Goal: Check status: Check status

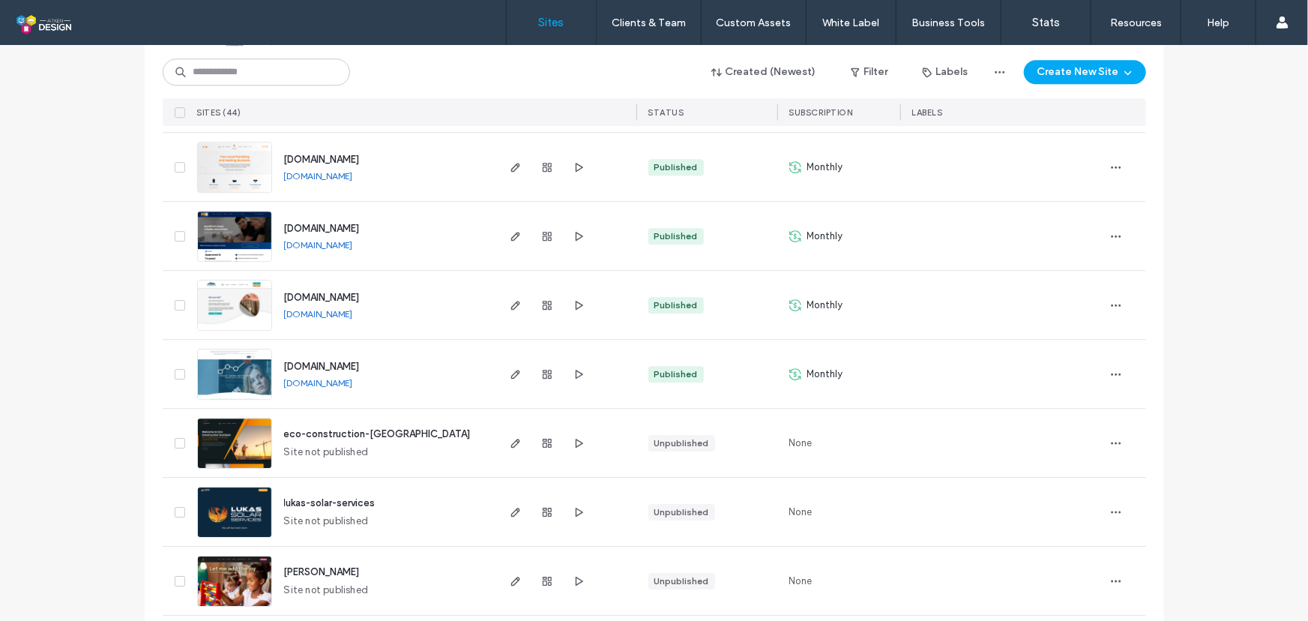
scroll to position [2131, 0]
click at [1104, 301] on span "button" at bounding box center [1116, 306] width 24 height 24
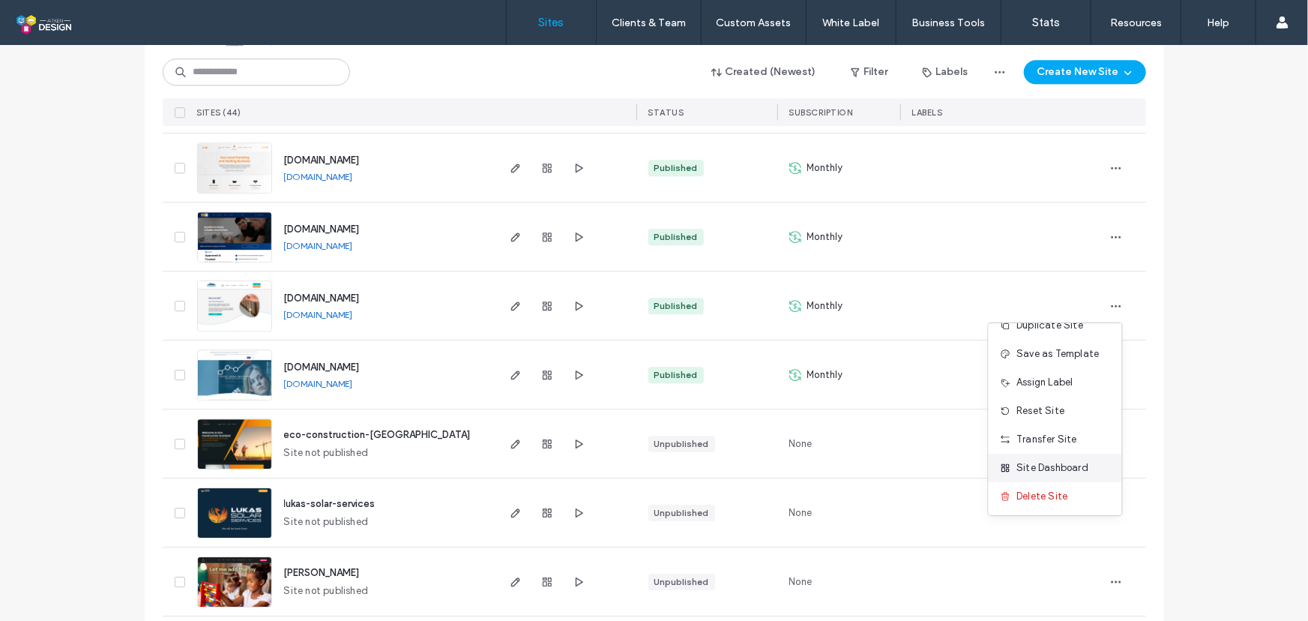
scroll to position [19, 0]
click at [1059, 460] on span "Site Dashboard" at bounding box center [1053, 467] width 72 height 15
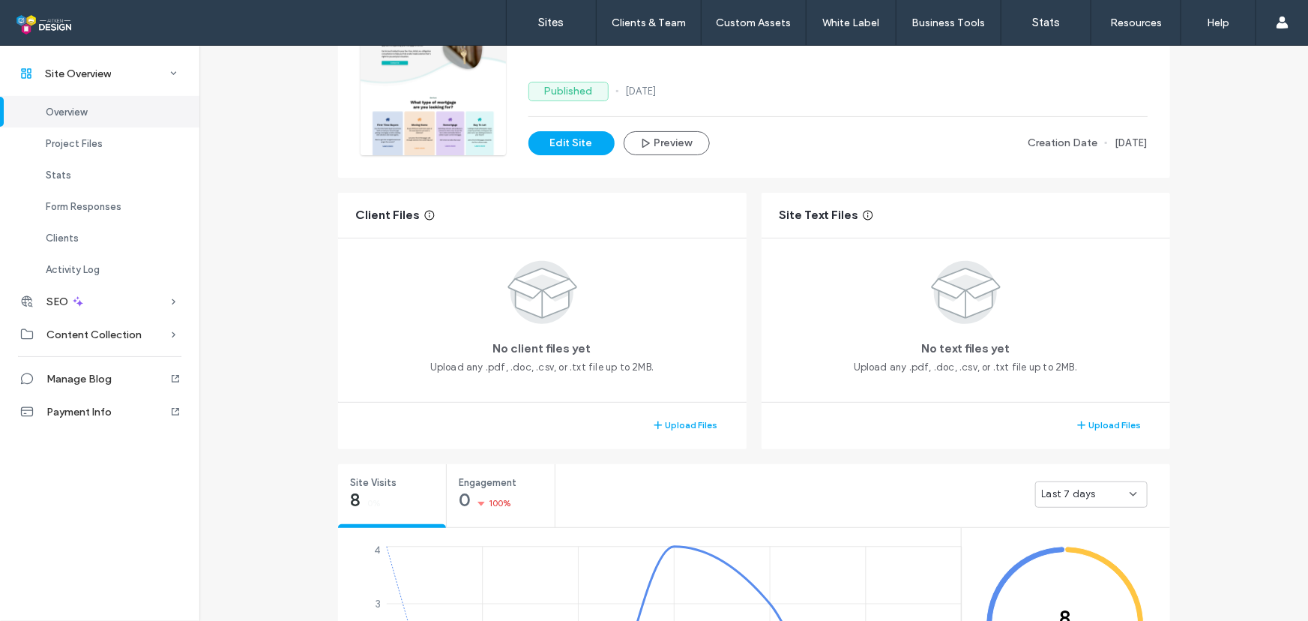
scroll to position [150, 0]
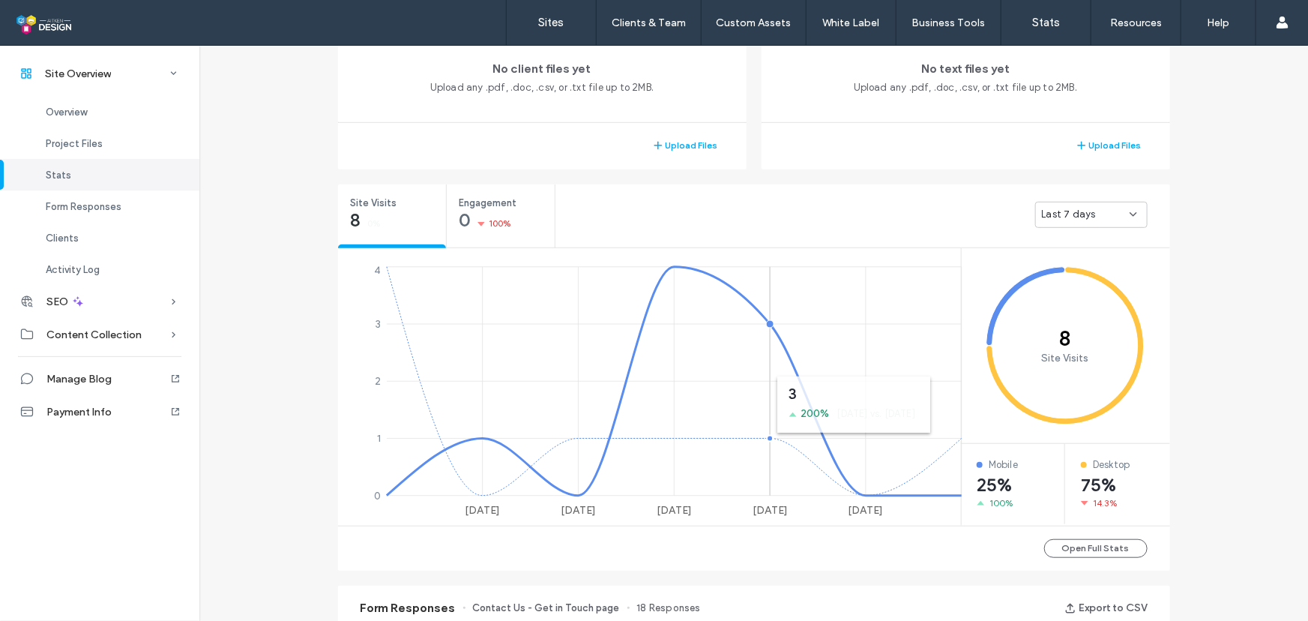
scroll to position [418, 0]
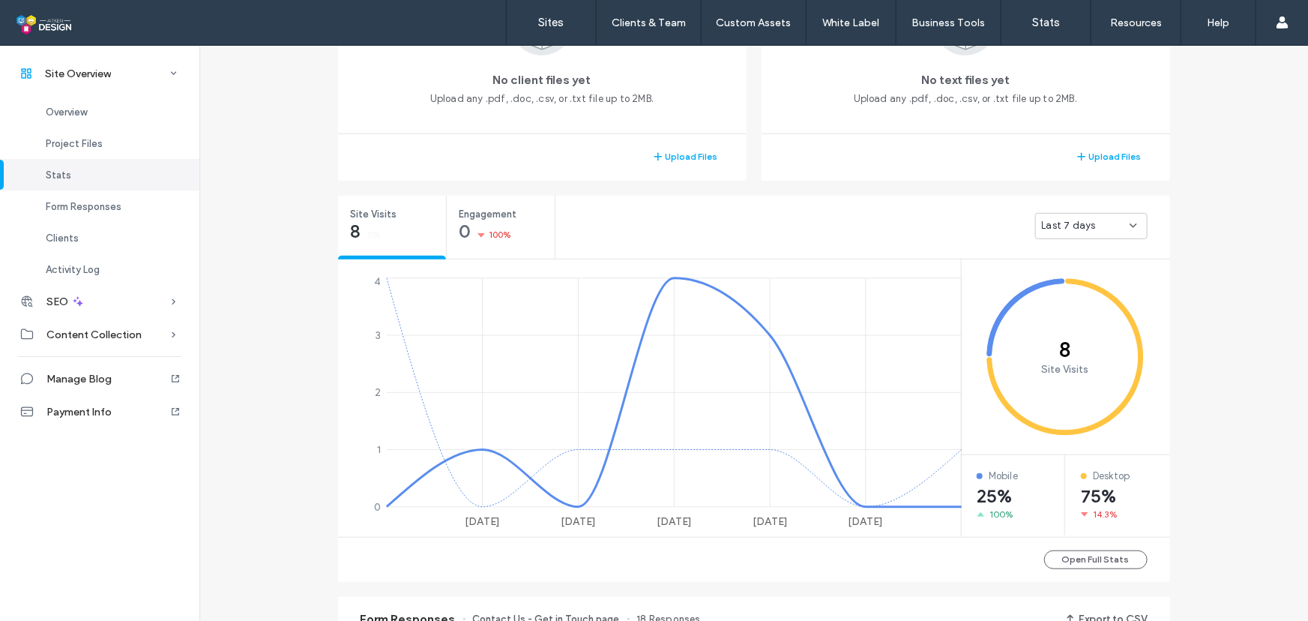
click at [1073, 213] on div "Last 7 days" at bounding box center [1091, 226] width 112 height 26
click at [1088, 304] on span "Last 30 days" at bounding box center [1067, 304] width 60 height 15
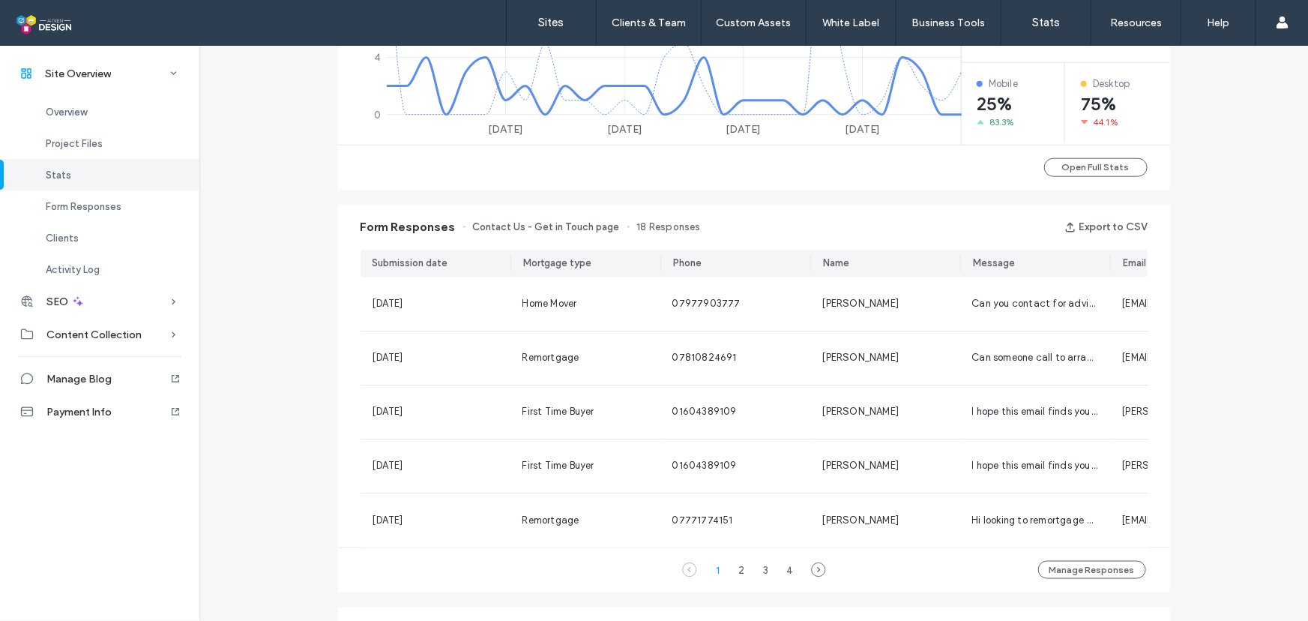
scroll to position [835, 0]
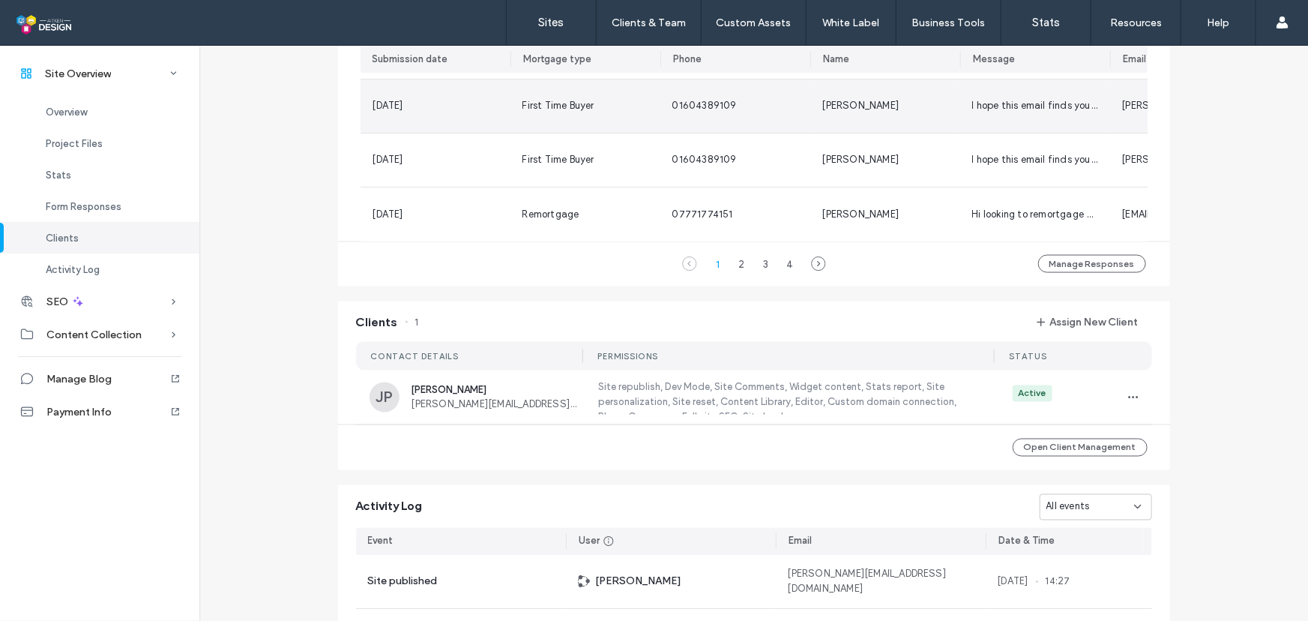
scroll to position [879, 0]
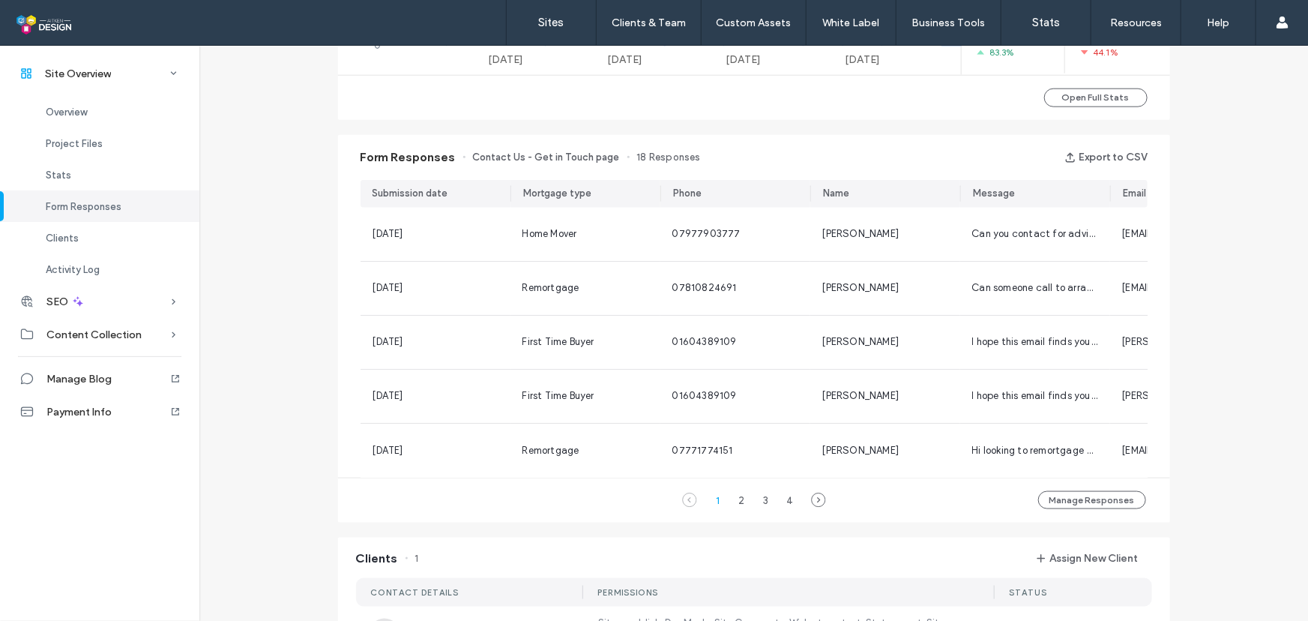
scroll to position [1226, 0]
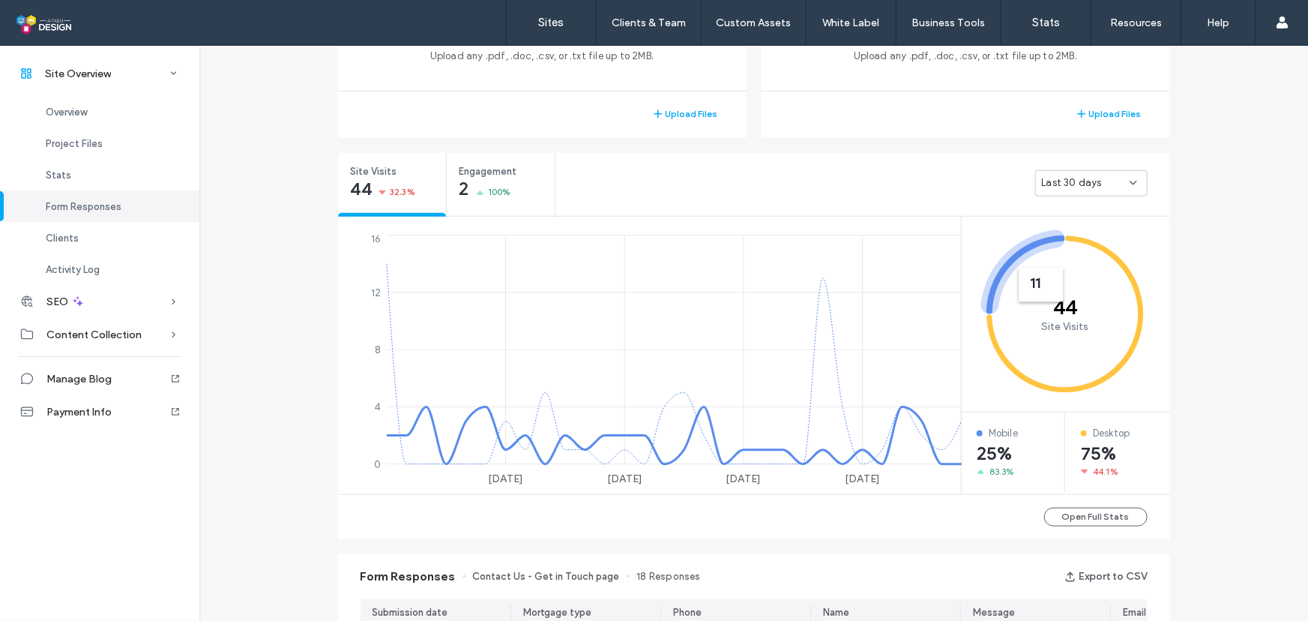
scroll to position [441, 0]
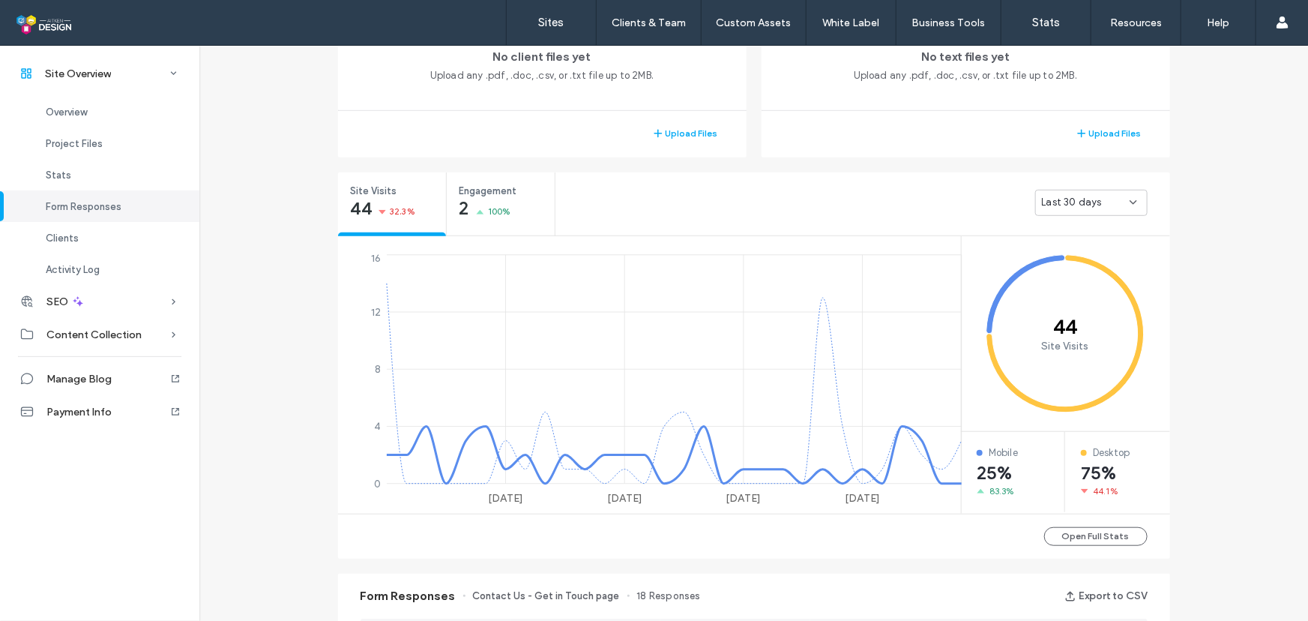
click at [1086, 193] on div "Last 30 days" at bounding box center [1091, 203] width 112 height 26
click at [958, 195] on div "Last 30 days" at bounding box center [863, 202] width 615 height 60
click at [1080, 202] on span "Last 30 days" at bounding box center [1072, 202] width 60 height 15
click at [1076, 259] on span "Last 7 days" at bounding box center [1064, 254] width 54 height 15
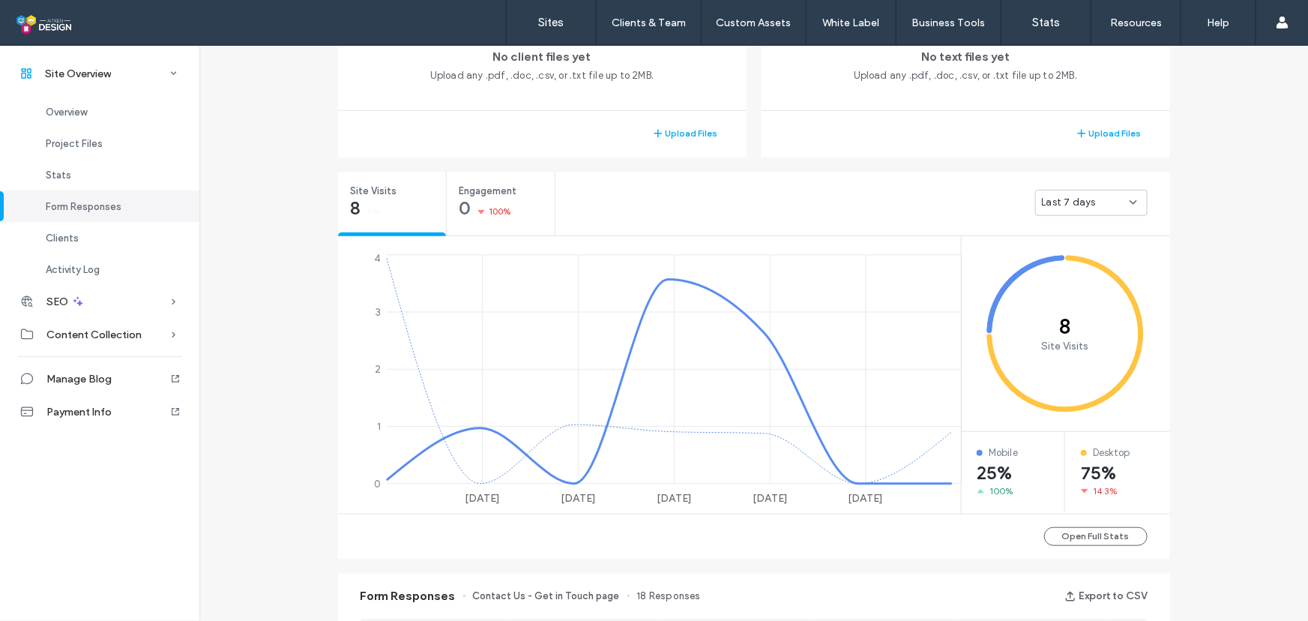
click at [1085, 199] on span "Last 7 days" at bounding box center [1069, 202] width 54 height 15
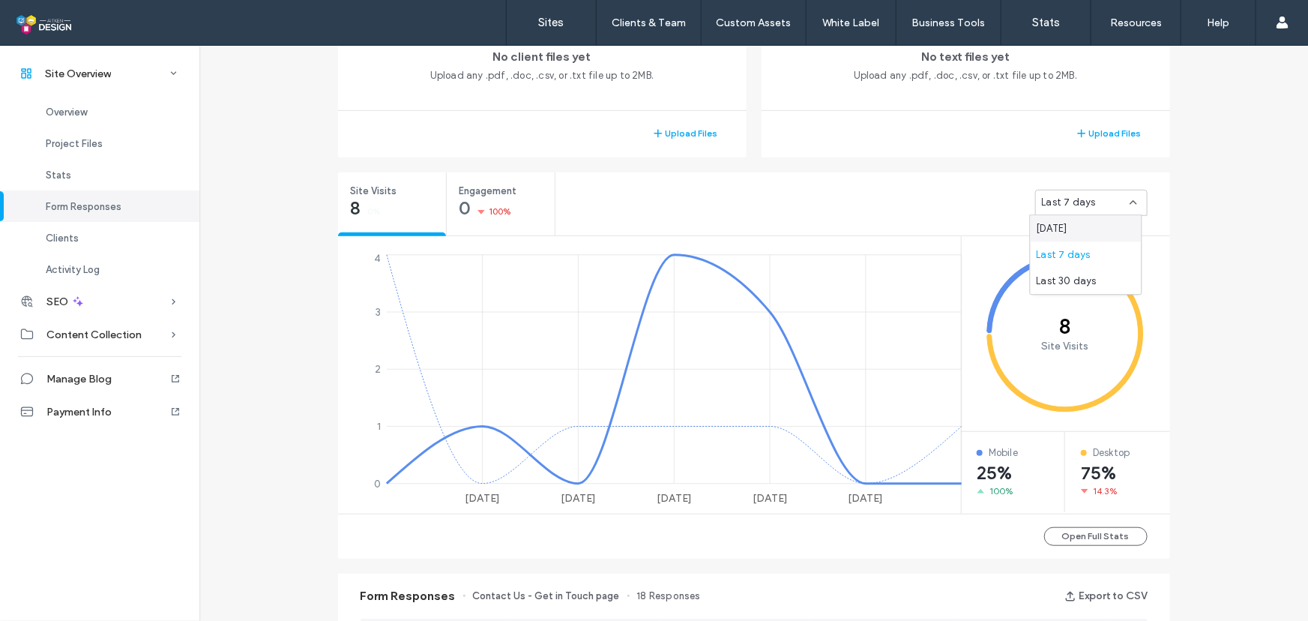
click at [1089, 227] on div "[DATE]" at bounding box center [1086, 228] width 111 height 26
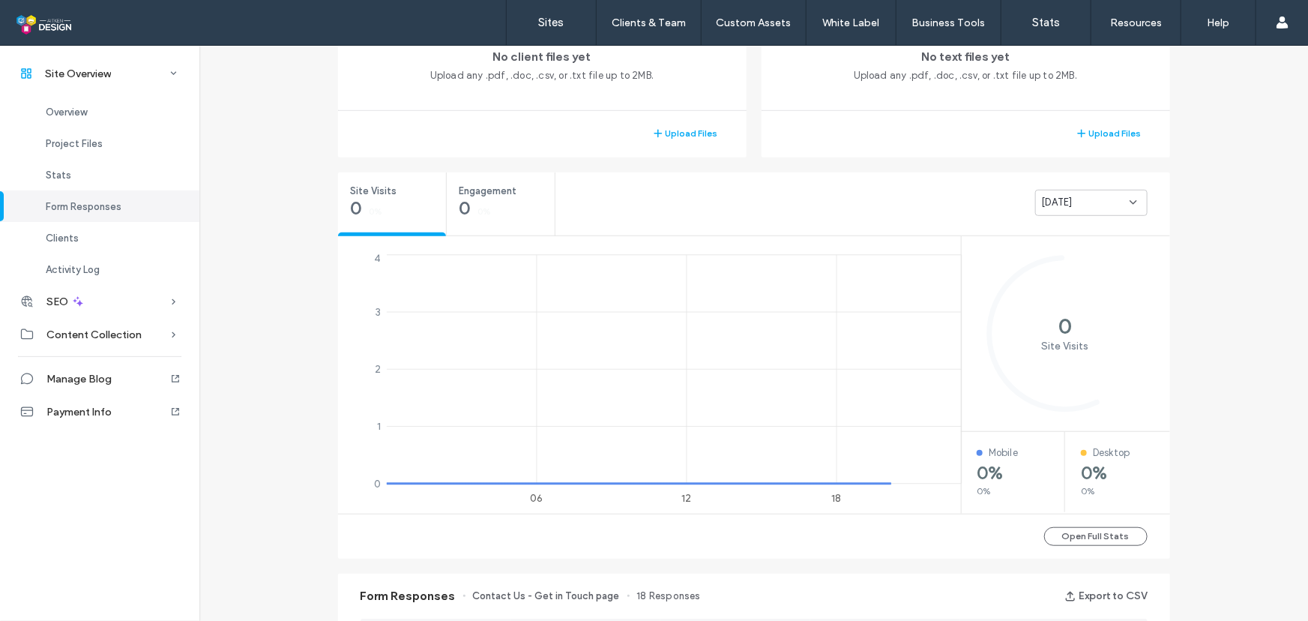
click at [1072, 214] on div "[DATE]" at bounding box center [1091, 203] width 112 height 26
click at [1073, 251] on span "Last 7 days" at bounding box center [1064, 254] width 54 height 15
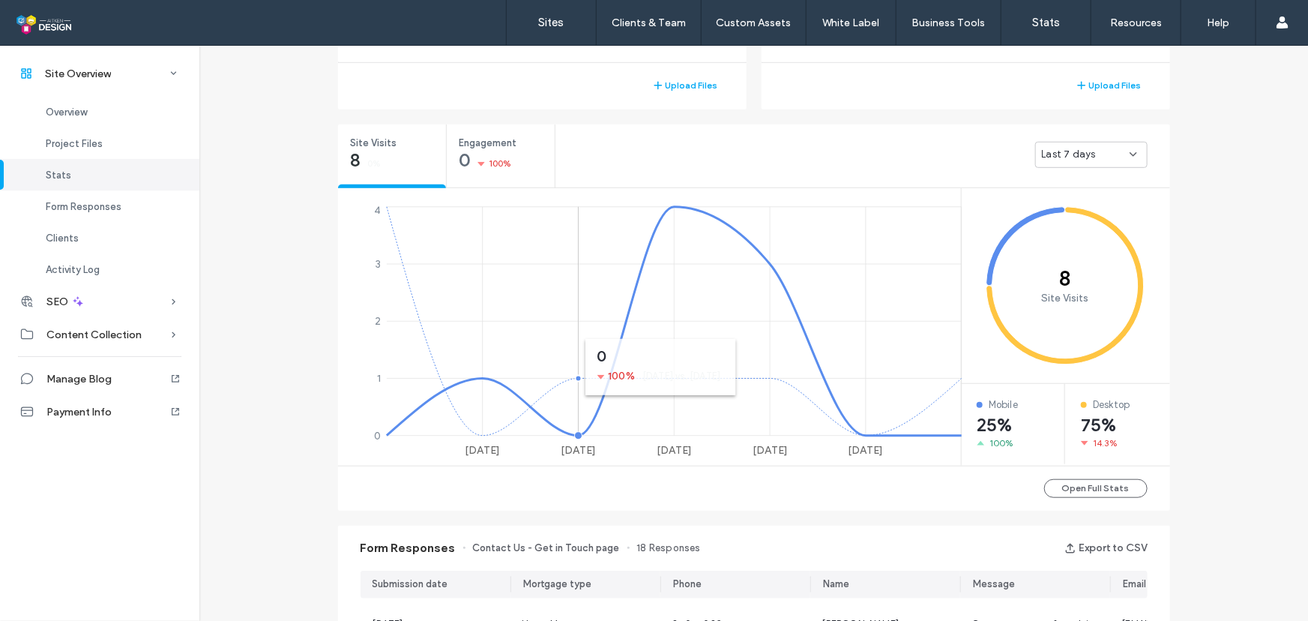
scroll to position [481, 0]
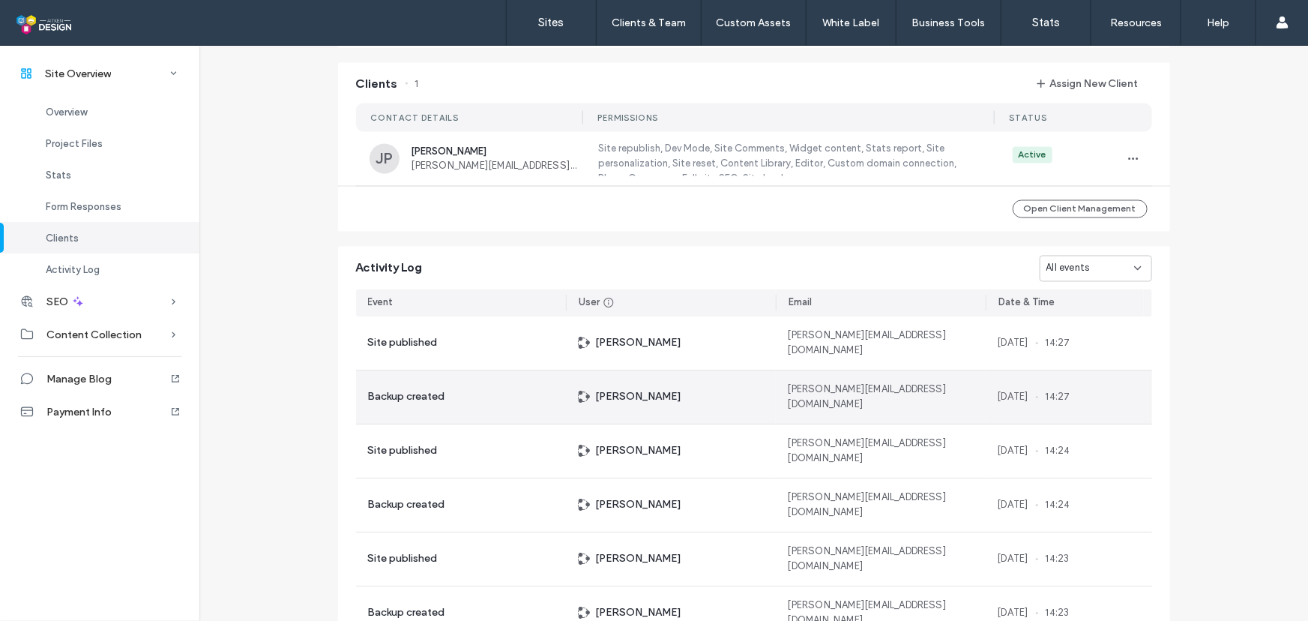
scroll to position [982, 0]
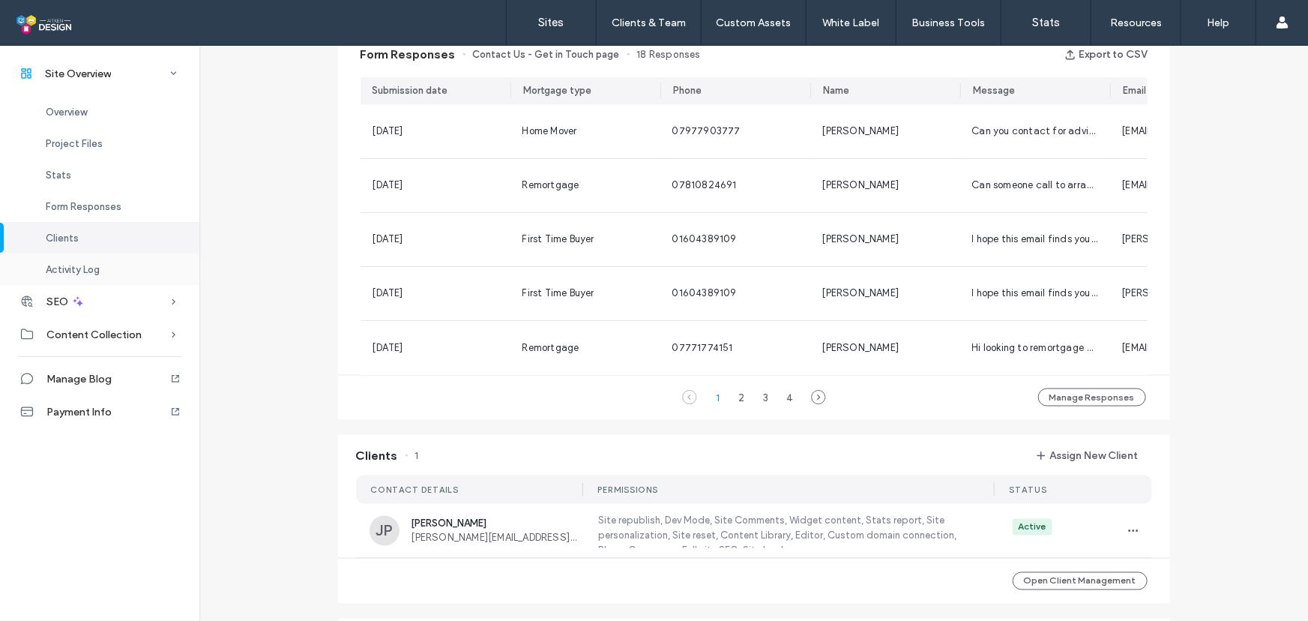
click at [121, 263] on div "Activity Log" at bounding box center [99, 268] width 199 height 31
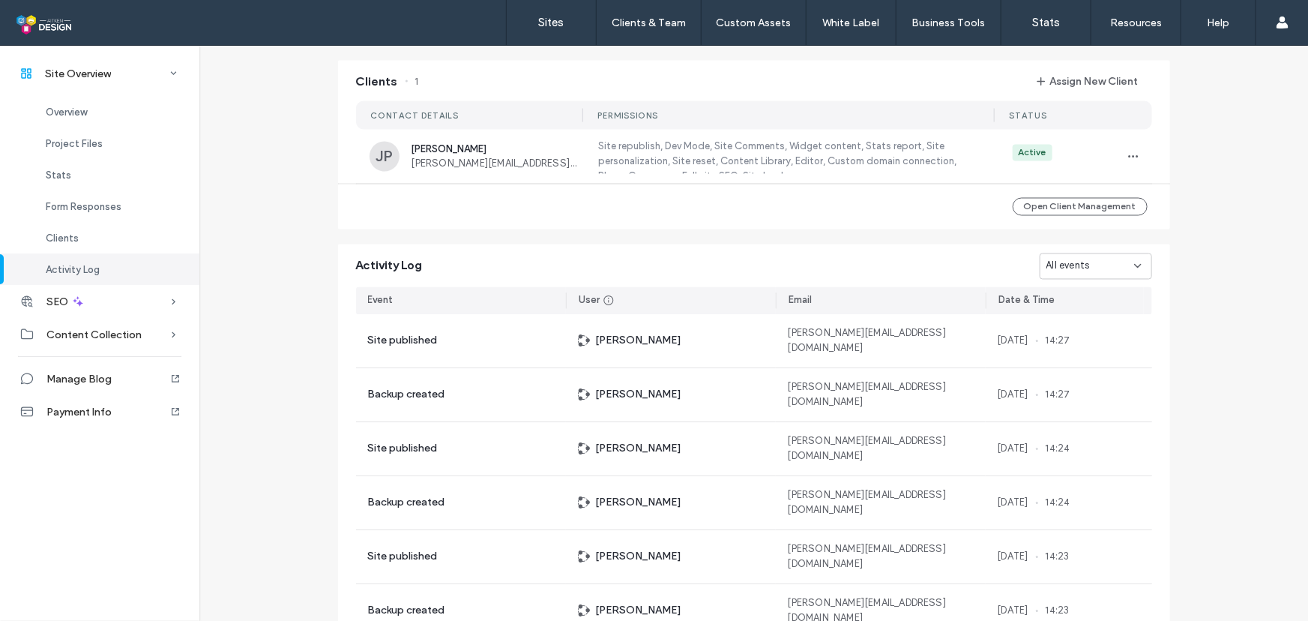
scroll to position [1452, 0]
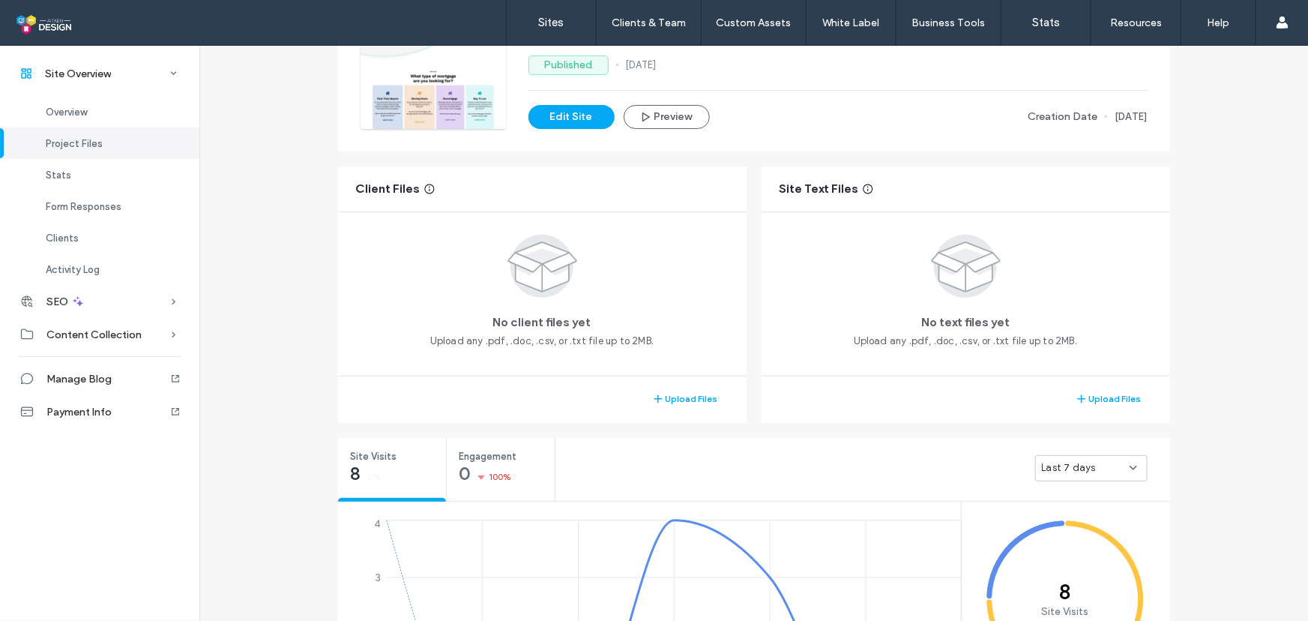
scroll to position [188, 0]
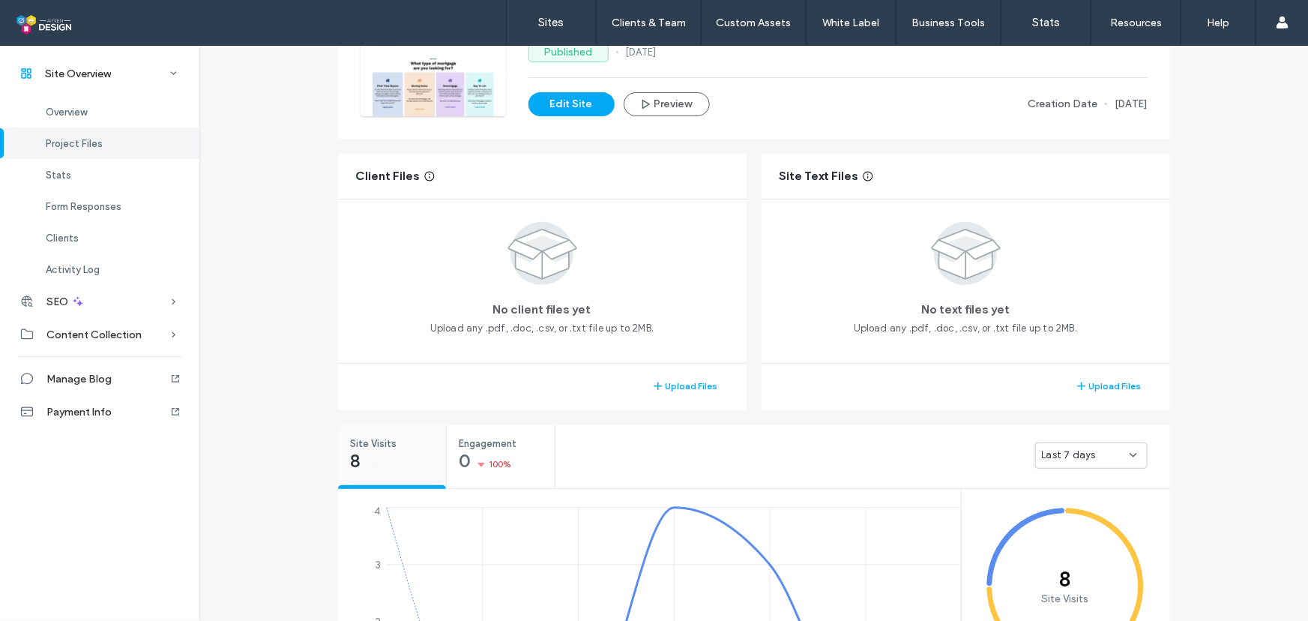
click at [380, 450] on span "Site Visits" at bounding box center [387, 443] width 73 height 15
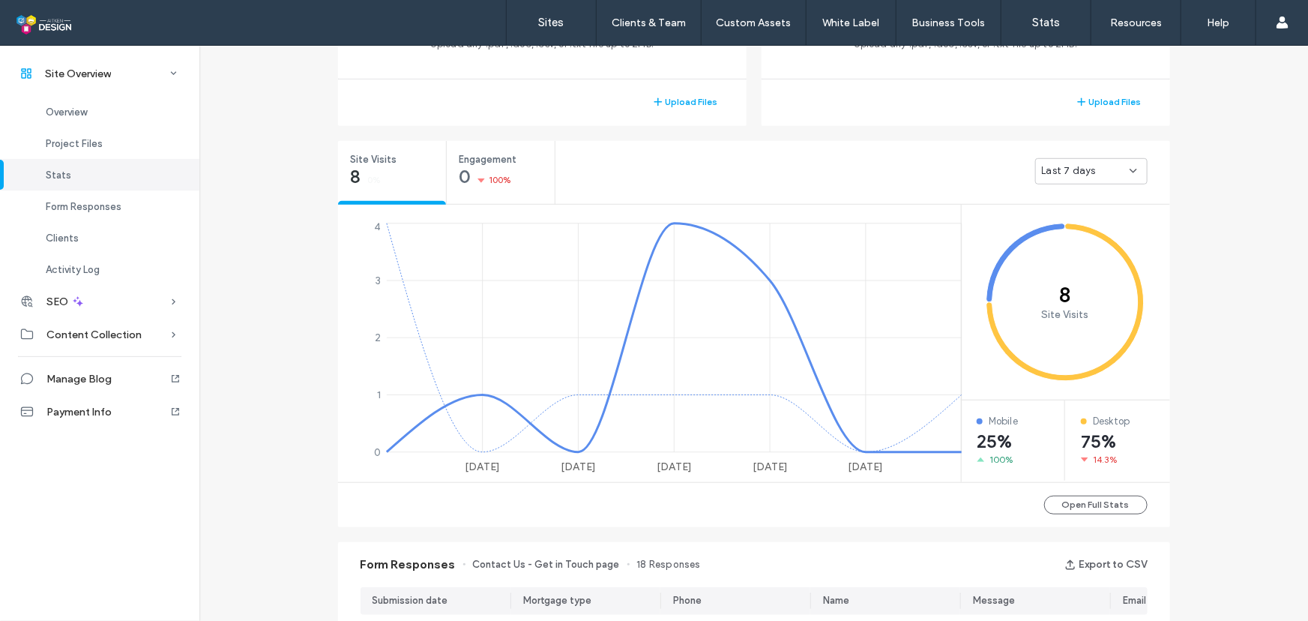
scroll to position [486, 0]
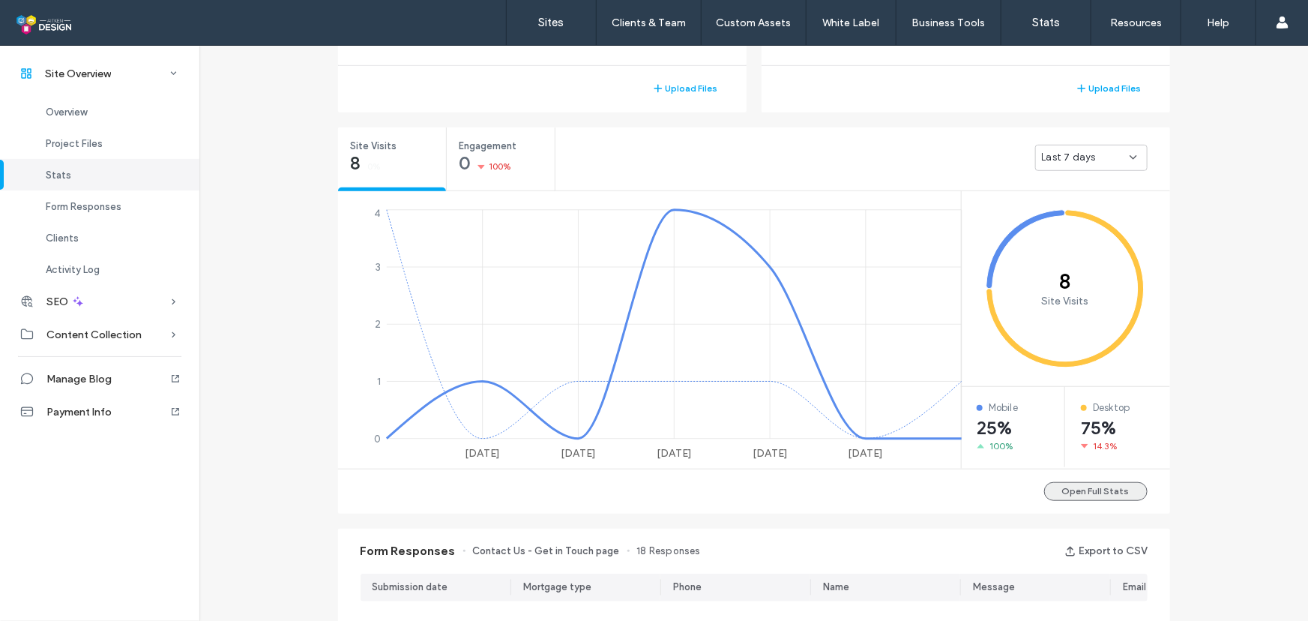
click at [1085, 487] on button "Open Full Stats" at bounding box center [1095, 491] width 103 height 19
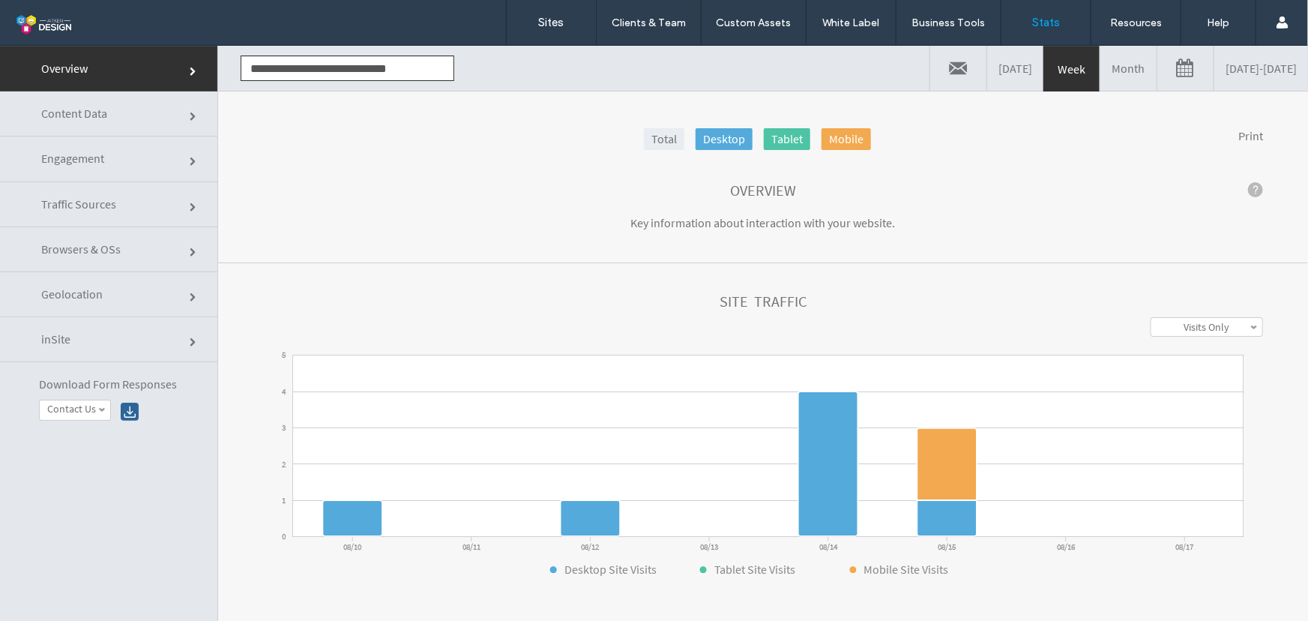
click link "Traffic Sources"
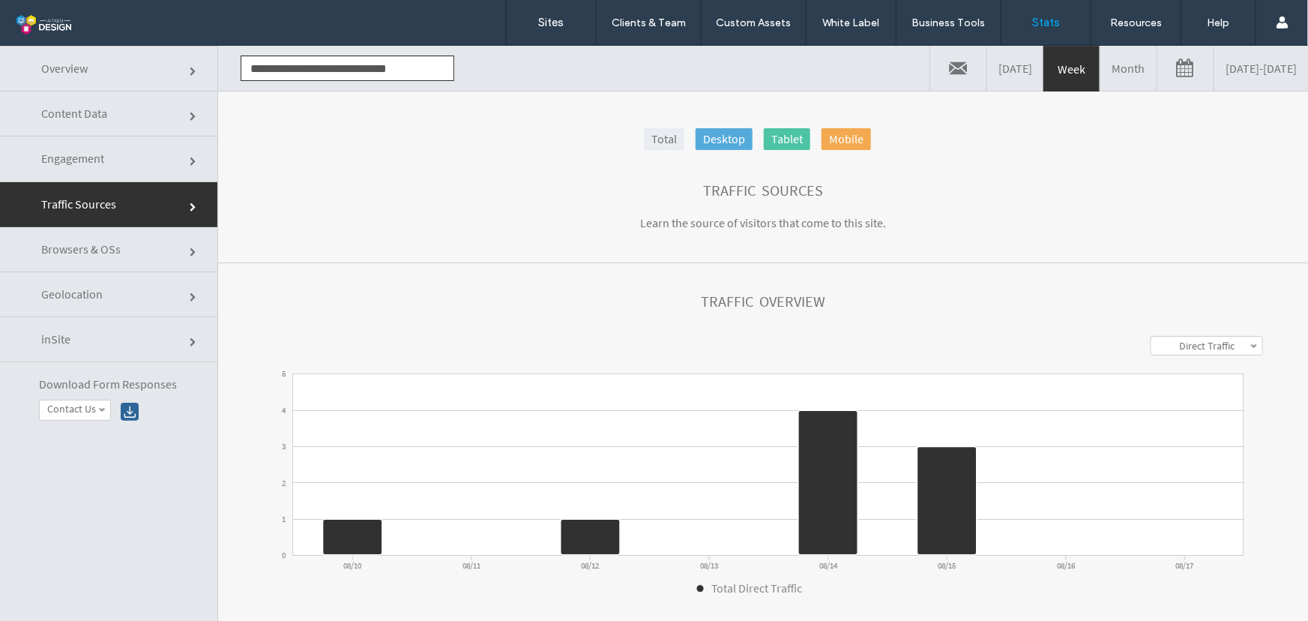
click at [1101, 60] on link "Month" at bounding box center [1129, 67] width 56 height 45
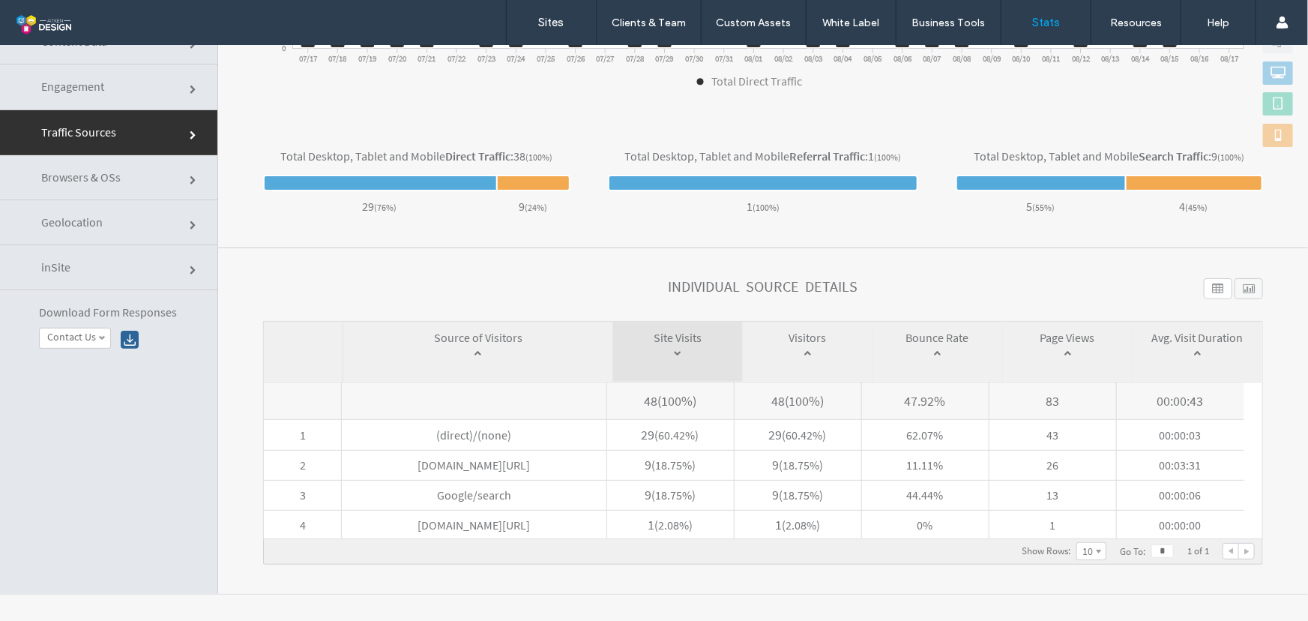
scroll to position [75, 0]
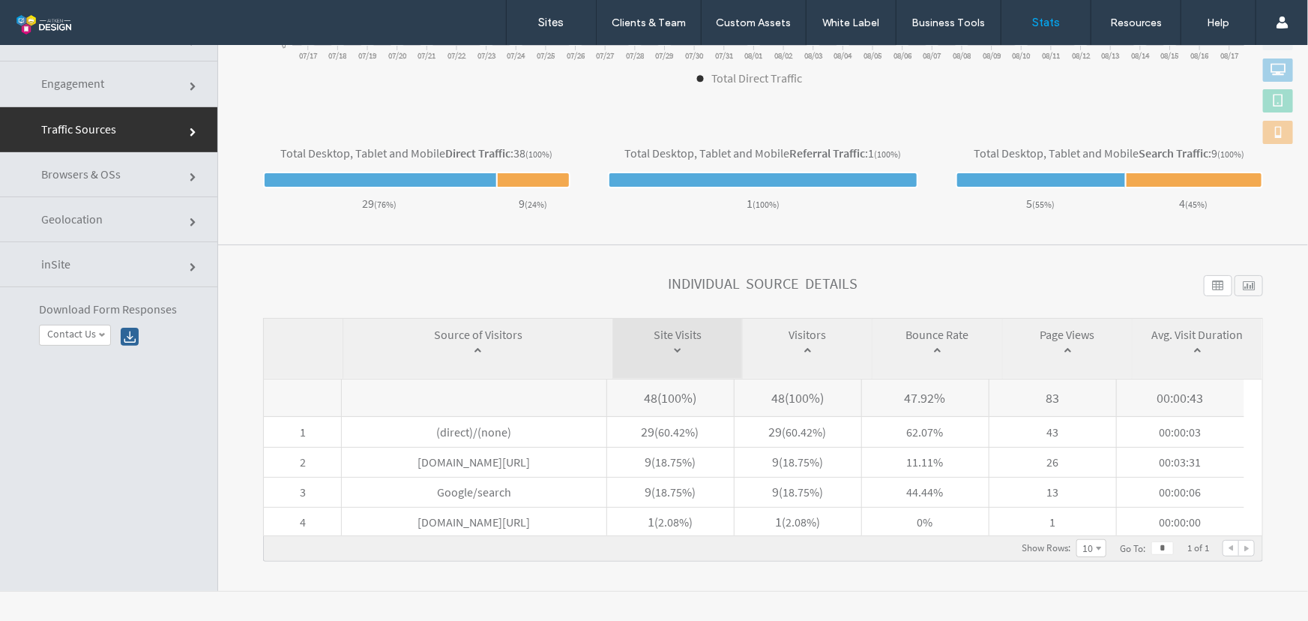
click link "Browsers & OSs"
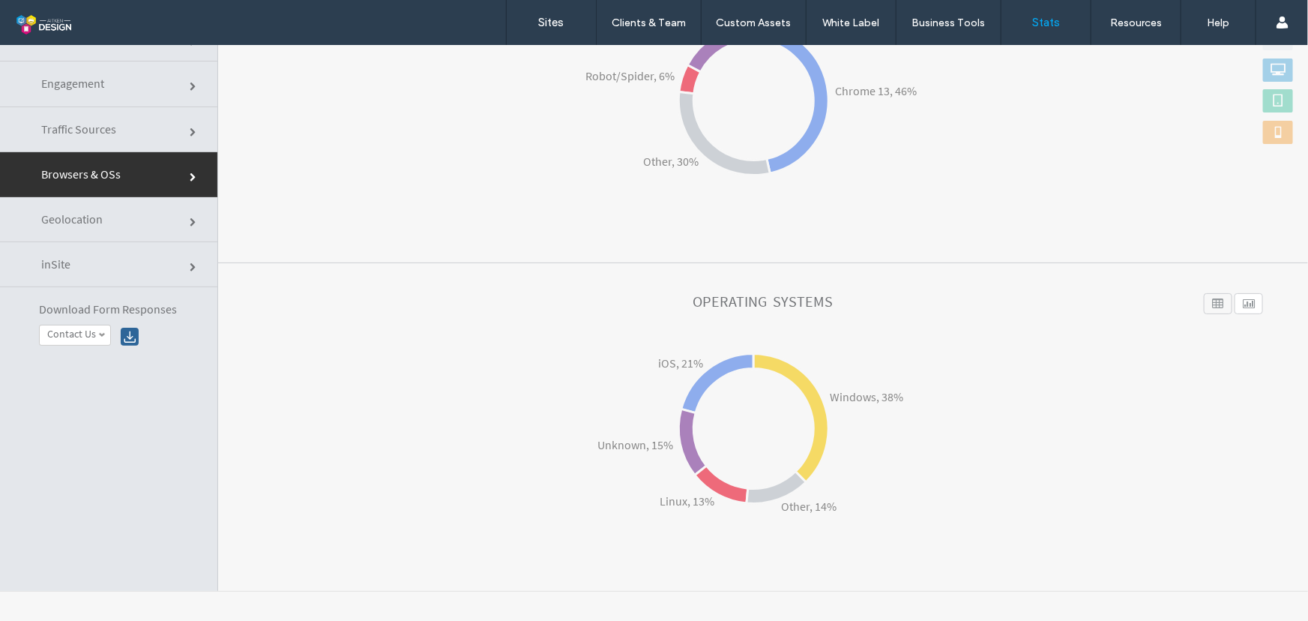
click link "Geolocation"
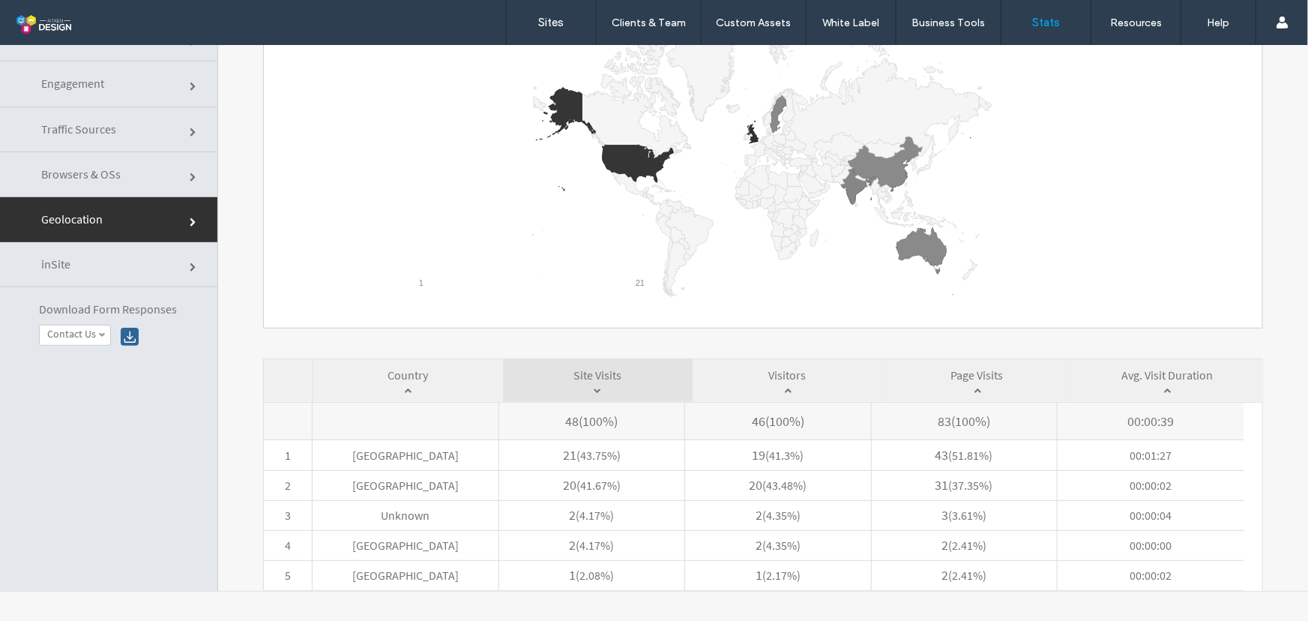
scroll to position [331, 0]
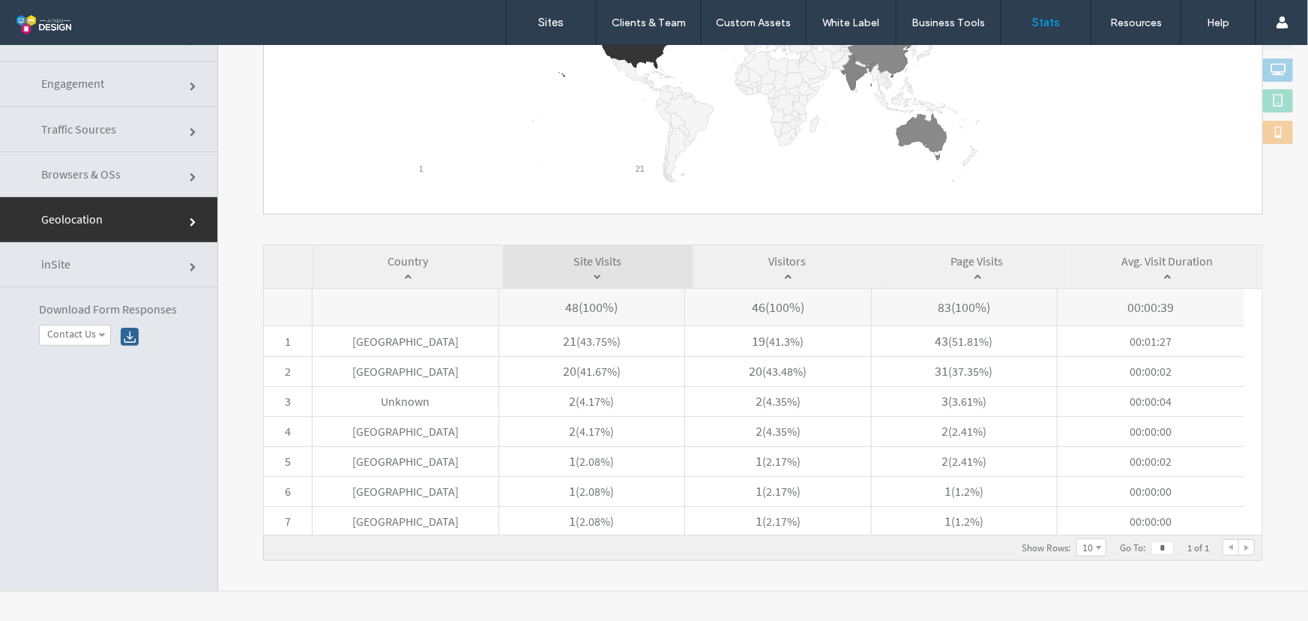
click link "Traffic Sources"
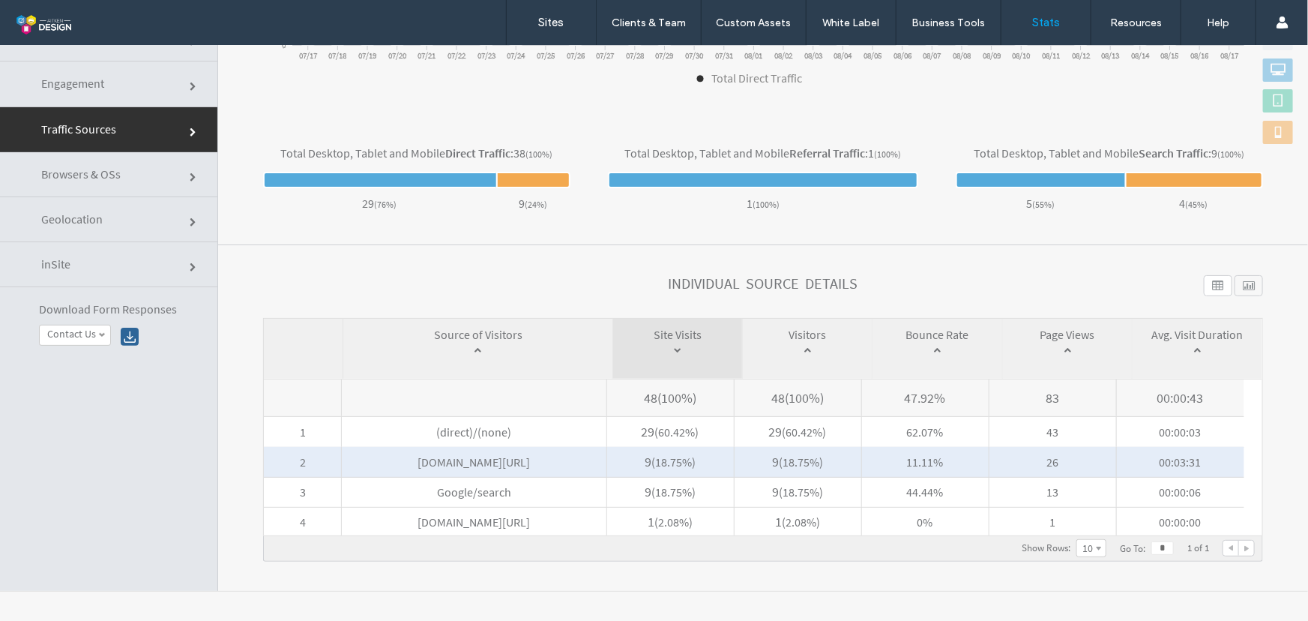
scroll to position [0, 0]
